Goal: Task Accomplishment & Management: Use online tool/utility

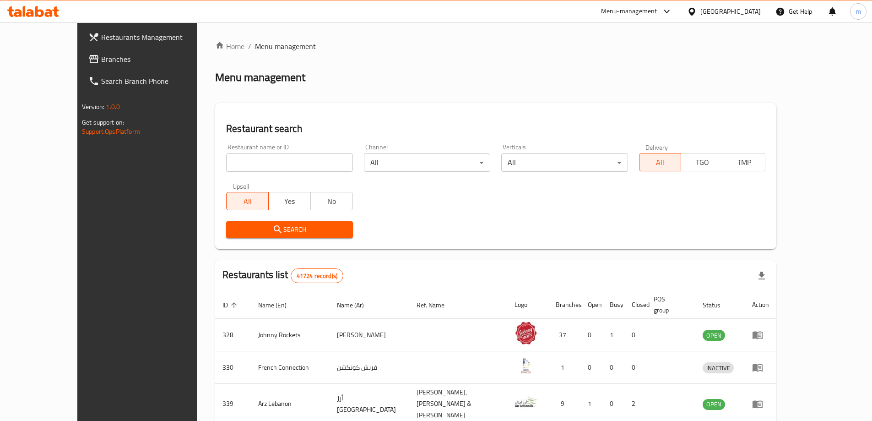
click at [81, 67] on link "Branches" at bounding box center [152, 59] width 142 height 22
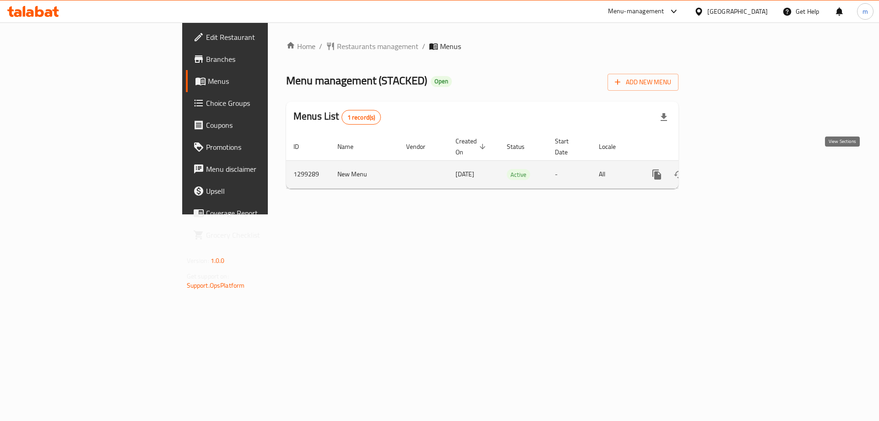
click at [734, 163] on link "enhanced table" at bounding box center [723, 174] width 22 height 22
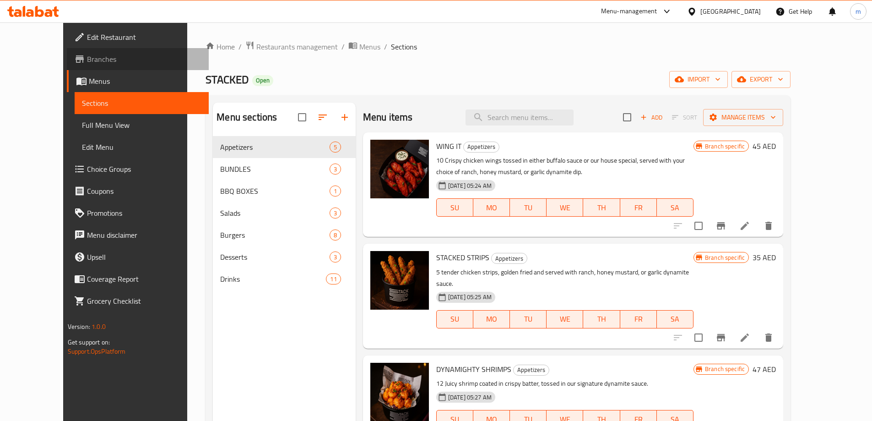
click at [87, 64] on span "Branches" at bounding box center [144, 59] width 114 height 11
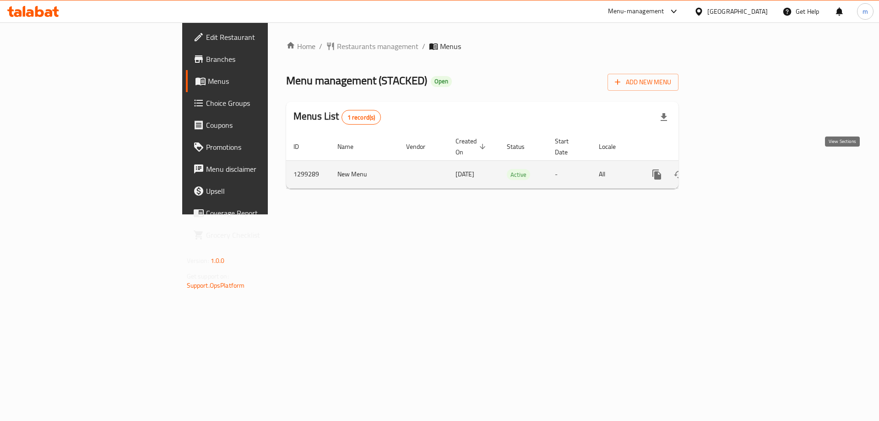
click at [734, 163] on link "enhanced table" at bounding box center [723, 174] width 22 height 22
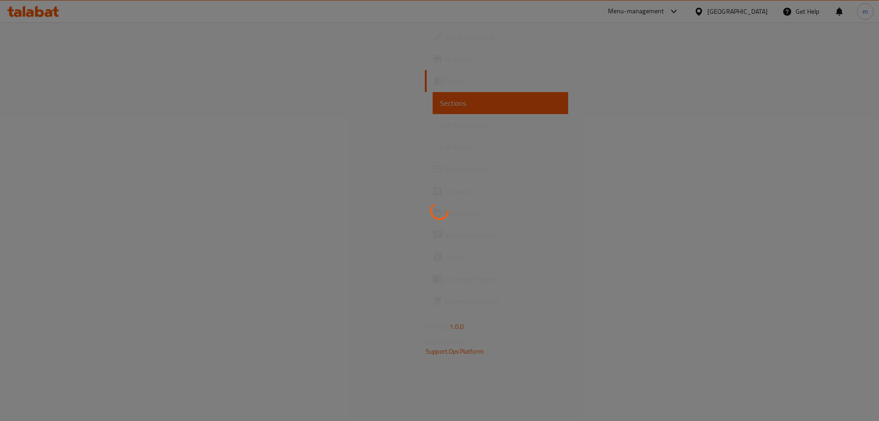
click at [531, 141] on div at bounding box center [439, 210] width 879 height 421
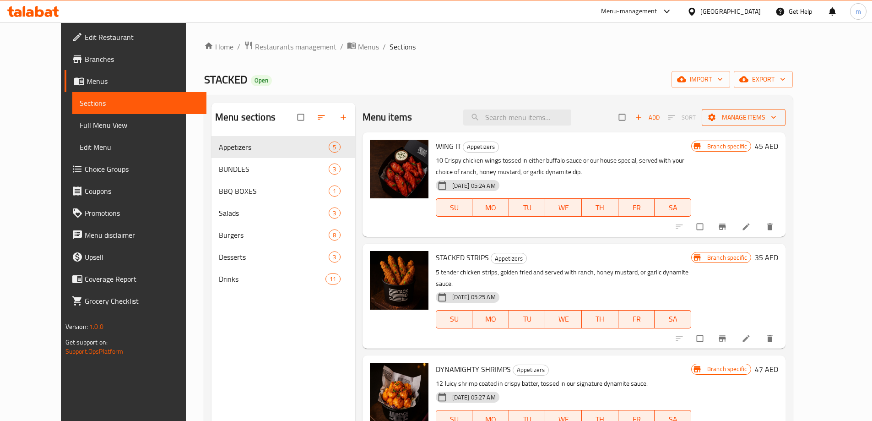
click at [778, 112] on span "Manage items" at bounding box center [743, 117] width 69 height 11
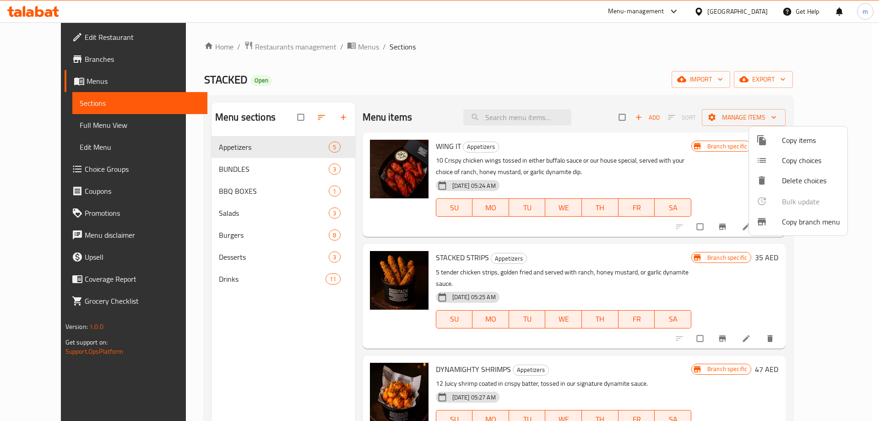
click at [798, 221] on span "Copy branch menu" at bounding box center [811, 221] width 58 height 11
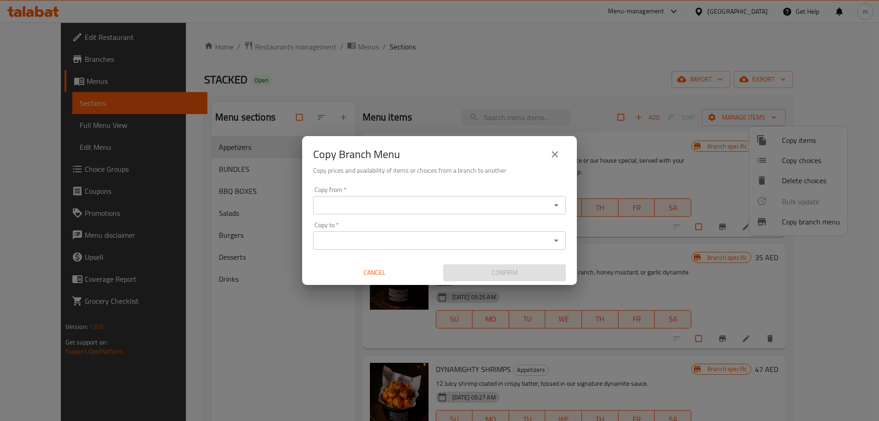
click at [515, 202] on input "Copy from   *" at bounding box center [432, 205] width 232 height 13
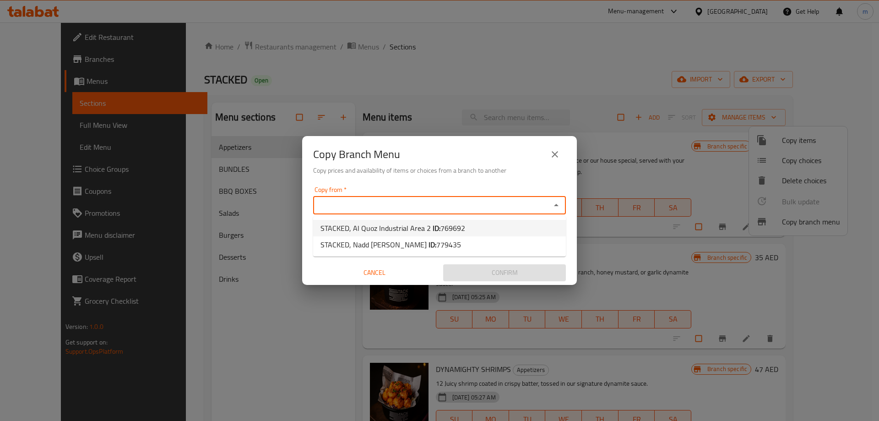
click at [413, 229] on span "STACKED, Al Quoz Industrial Area 2 ID: 769692" at bounding box center [392, 227] width 145 height 11
type input "STACKED, Al Quoz Industrial Area 2"
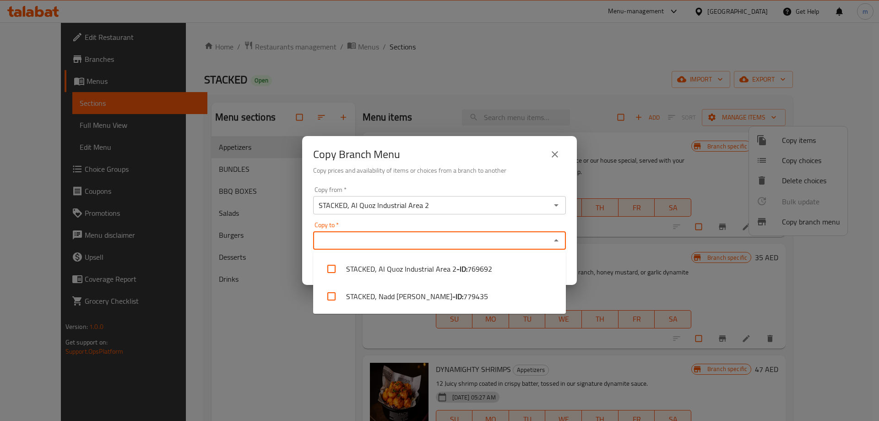
click at [410, 237] on input "Copy to   *" at bounding box center [432, 240] width 232 height 13
click at [463, 300] on span "779435" at bounding box center [475, 296] width 25 height 11
checkbox input "true"
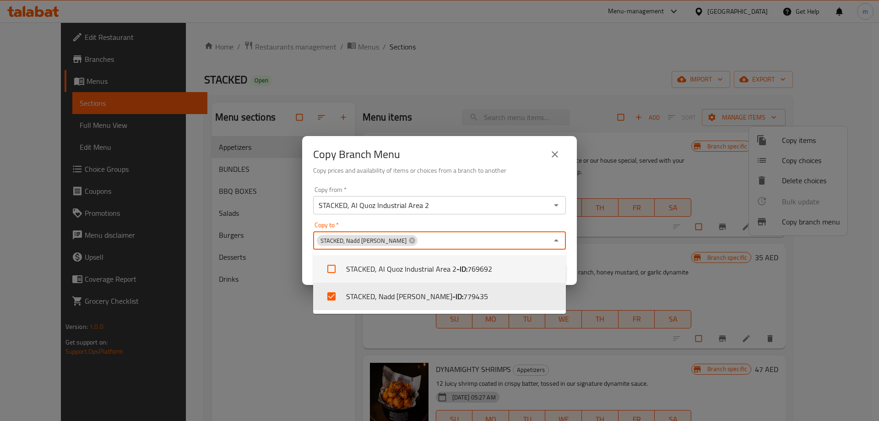
click at [472, 161] on div "Copy Branch Menu" at bounding box center [439, 154] width 253 height 22
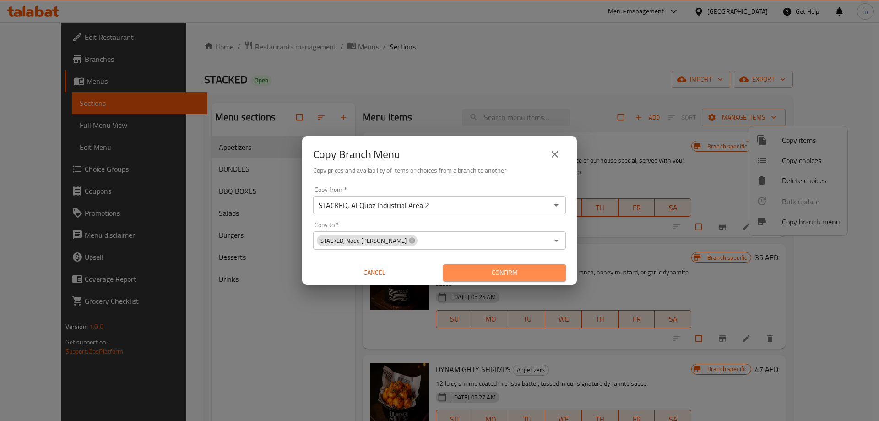
click at [531, 265] on button "Confirm" at bounding box center [504, 272] width 123 height 17
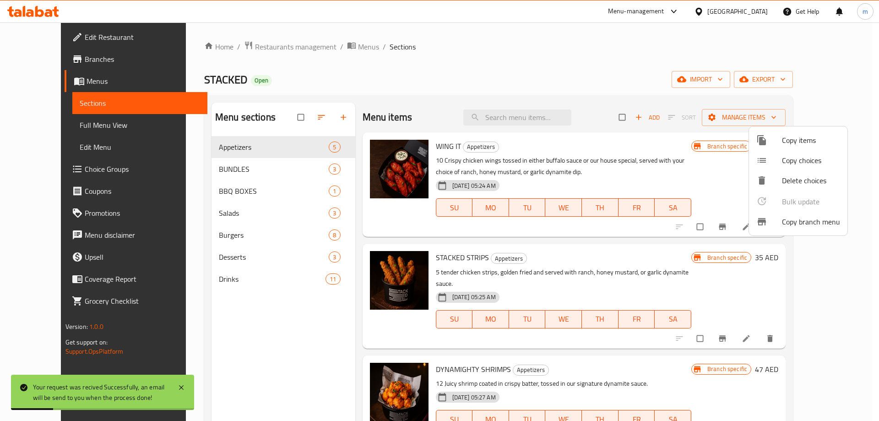
click at [496, 55] on div at bounding box center [439, 210] width 879 height 421
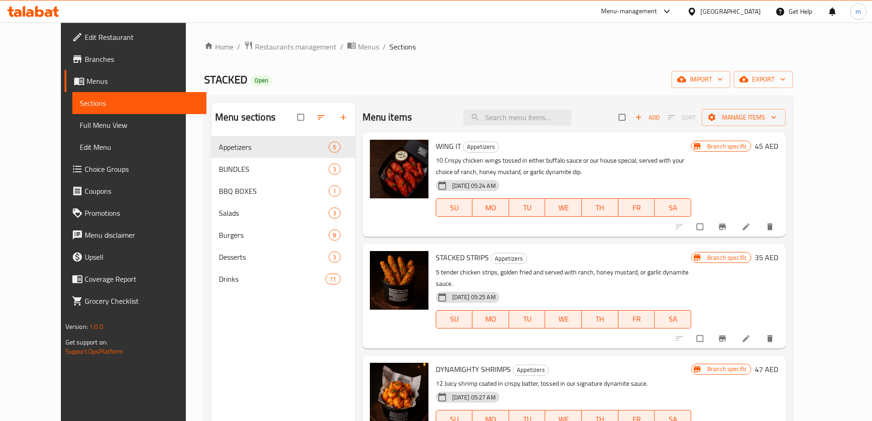
click at [85, 60] on span "Branches" at bounding box center [142, 59] width 114 height 11
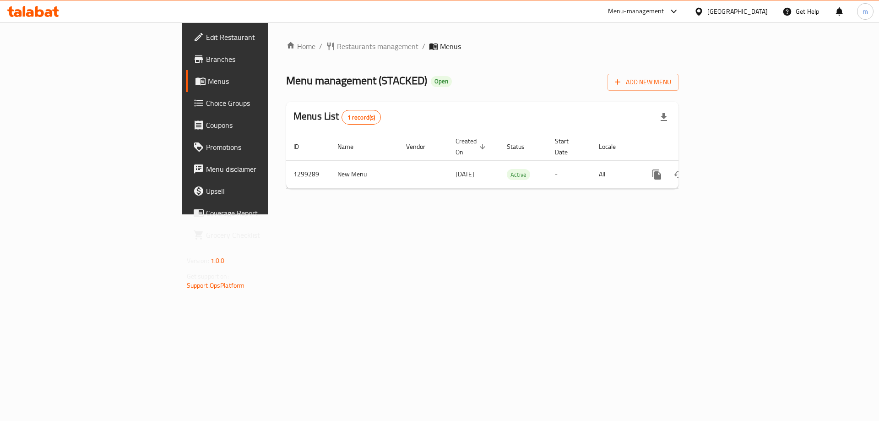
click at [206, 32] on span "Edit Restaurant" at bounding box center [264, 37] width 116 height 11
